Goal: Task Accomplishment & Management: Use online tool/utility

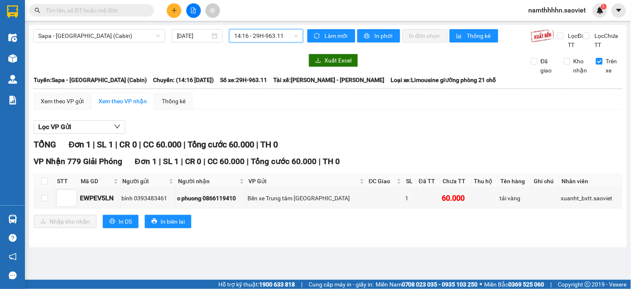
click at [531, 10] on span "namthhhhn.saoviet" at bounding box center [557, 10] width 71 height 10
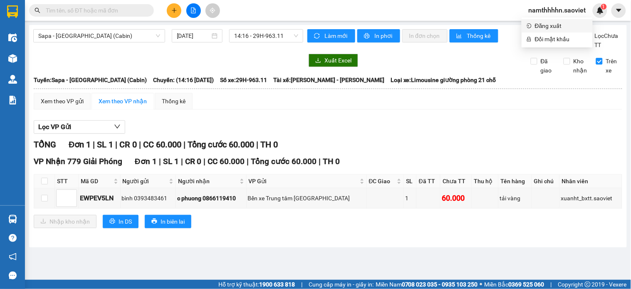
click at [559, 25] on span "Đăng xuất" at bounding box center [561, 25] width 53 height 9
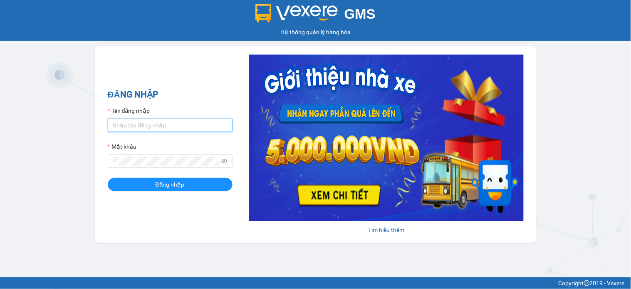
click at [185, 127] on input "Tên đăng nhập" at bounding box center [170, 125] width 125 height 13
type input "namthhhhn.saoviet"
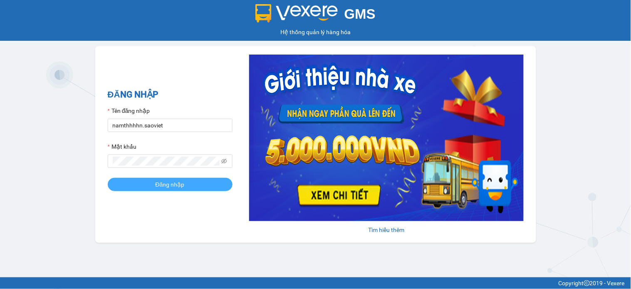
click at [206, 181] on form "Tên đăng nhập namthhhhn.saoviet Mật khẩu Đăng nhập" at bounding box center [170, 148] width 125 height 85
click at [218, 183] on button "Đăng nhập" at bounding box center [170, 184] width 125 height 13
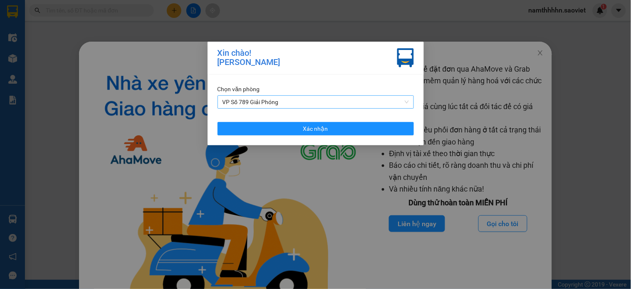
click at [288, 97] on span "VP Số 789 Giải Phóng" at bounding box center [316, 102] width 186 height 12
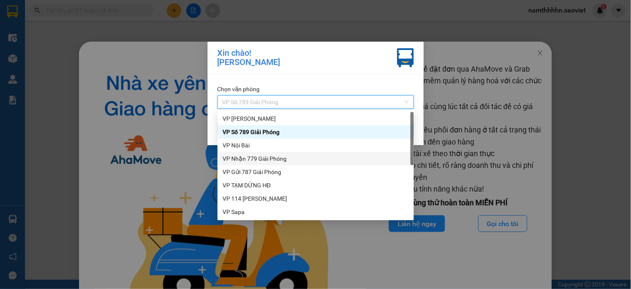
click at [261, 156] on div "VP Nhận 779 Giải Phóng" at bounding box center [316, 158] width 186 height 9
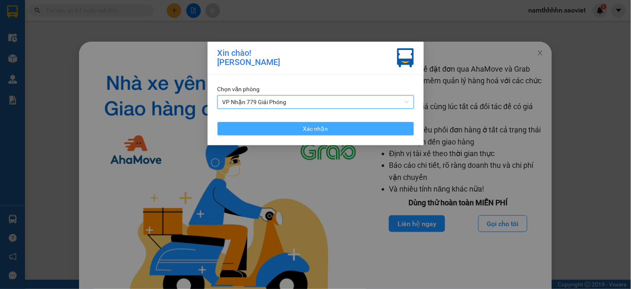
click at [273, 134] on button "Xác nhận" at bounding box center [316, 128] width 196 height 13
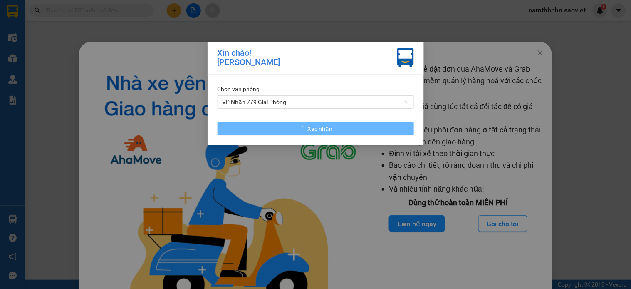
click at [527, 52] on div "Xin chào! [PERSON_NAME] Nam Chọn văn phòng VP Nhận 779 Giải Phóng Xác nhận" at bounding box center [315, 144] width 631 height 289
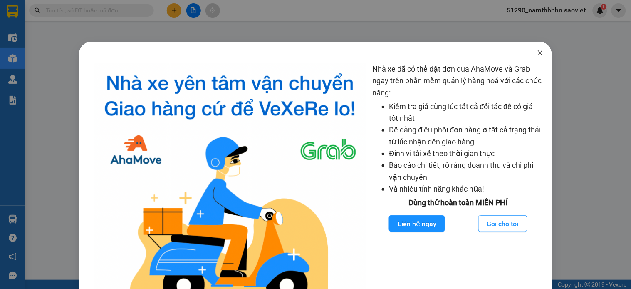
click at [538, 55] on icon "close" at bounding box center [540, 52] width 5 height 5
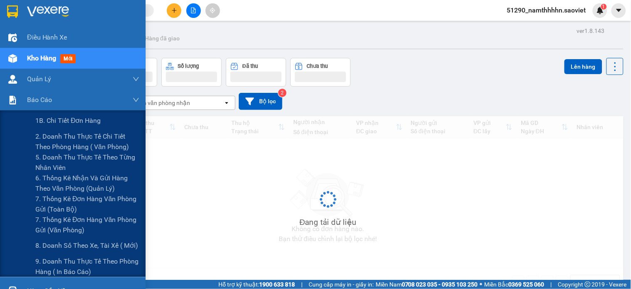
click at [52, 147] on div "Đang tải dữ liệu" at bounding box center [327, 205] width 591 height 179
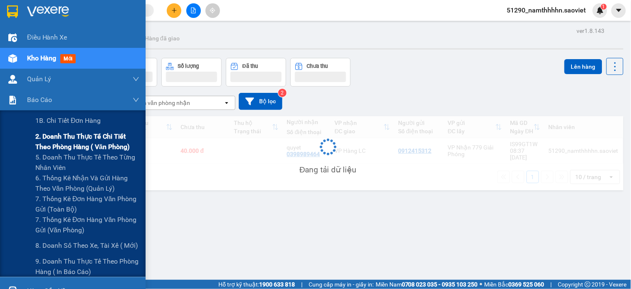
click at [52, 141] on span "2. Doanh thu thực tế chi tiết theo phòng hàng ( văn phòng)" at bounding box center [87, 141] width 104 height 21
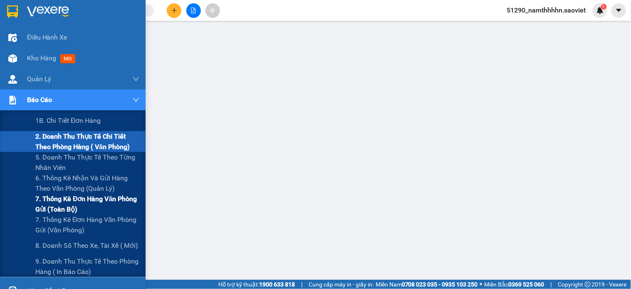
click at [50, 205] on span "7. Thống kê đơn hàng văn phòng gửi (toàn bộ)" at bounding box center [87, 204] width 104 height 21
